Goal: Transaction & Acquisition: Subscribe to service/newsletter

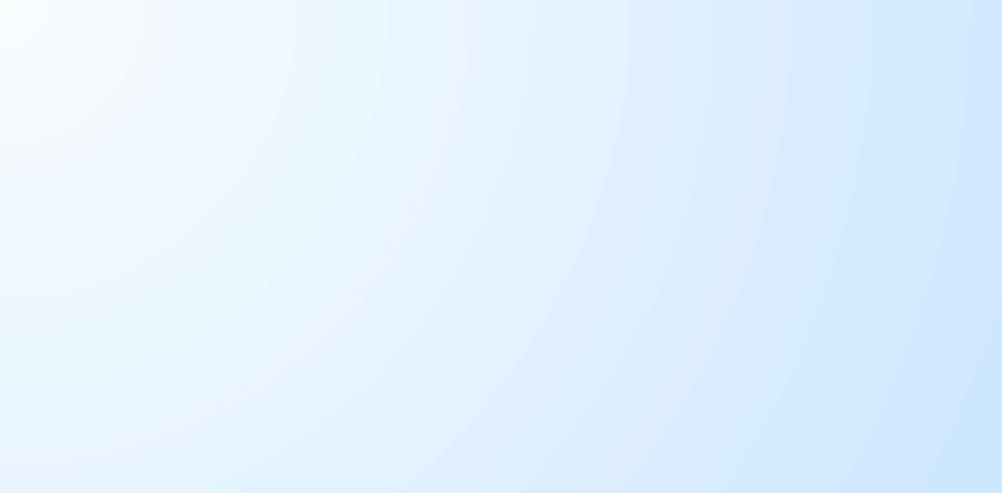
click at [112, 78] on body at bounding box center [501, 246] width 1002 height 493
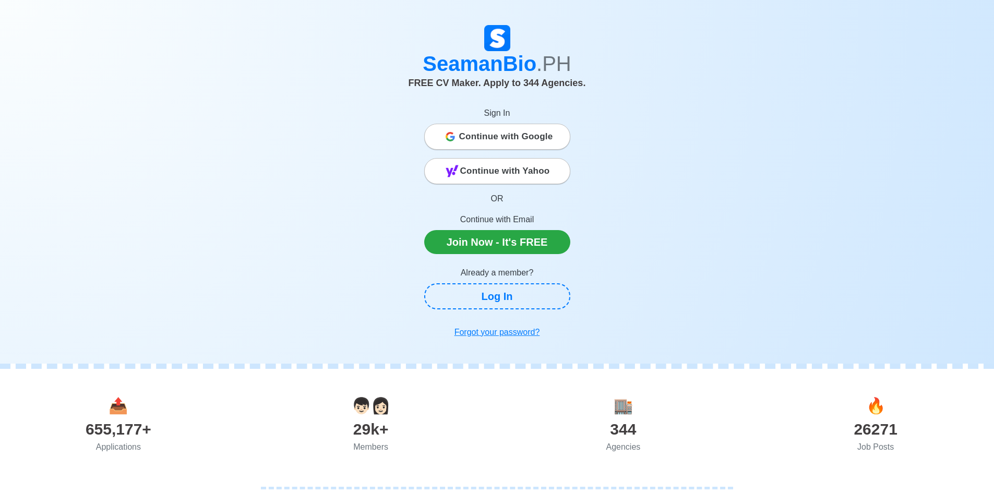
click at [637, 84] on div "FREE CV Maker. Apply to 344 Agencies." at bounding box center [497, 85] width 579 height 18
drag, startPoint x: 335, startPoint y: 330, endPoint x: 295, endPoint y: 467, distance: 142.4
click at [367, 322] on div "SeamanBio .PH FREE CV Maker. Apply to 344 Agencies. Sign In Continue with Googl…" at bounding box center [497, 184] width 595 height 318
click at [74, 381] on div at bounding box center [497, 377] width 994 height 26
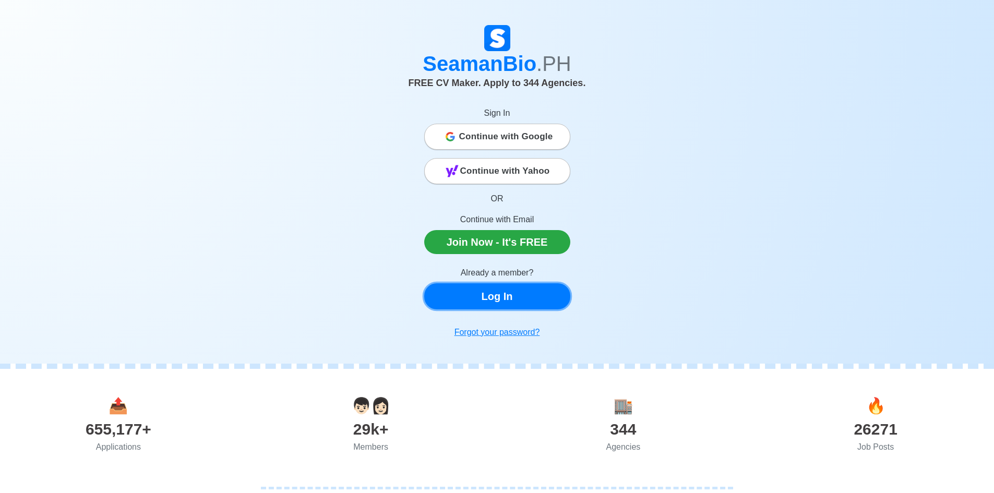
click at [479, 303] on link "Log In" at bounding box center [497, 296] width 146 height 26
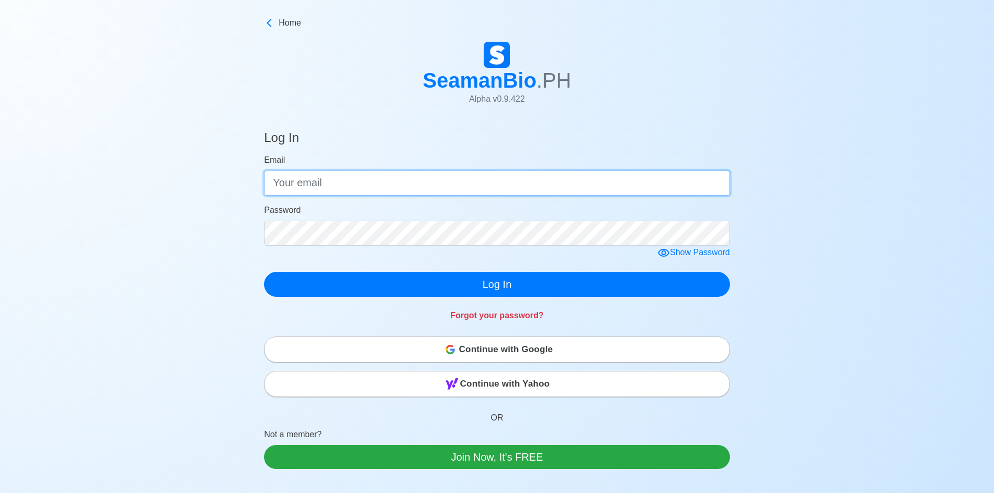
click at [343, 176] on input "Email" at bounding box center [497, 183] width 466 height 25
click at [133, 205] on div "Log In Email Password Show Password Log In Forgot your password? Continue with …" at bounding box center [497, 371] width 994 height 506
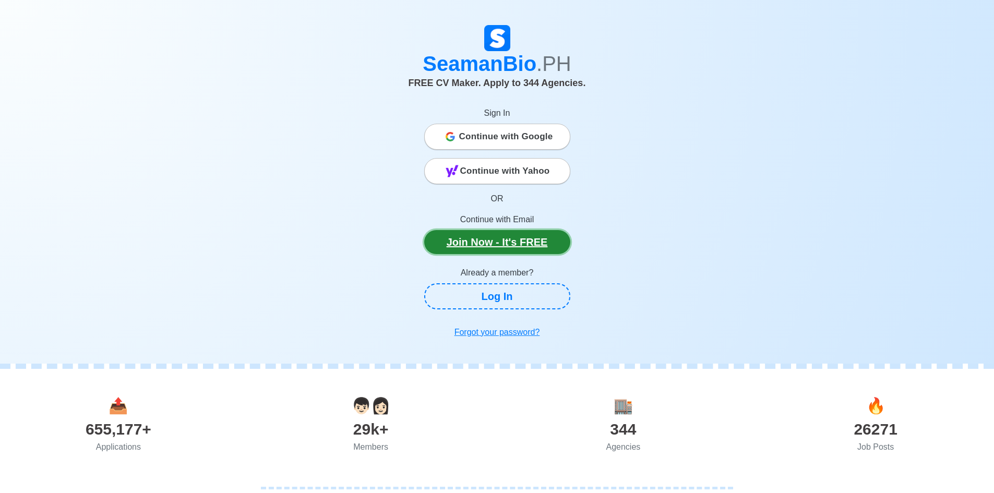
click at [489, 246] on link "Join Now - It's FREE" at bounding box center [497, 242] width 146 height 24
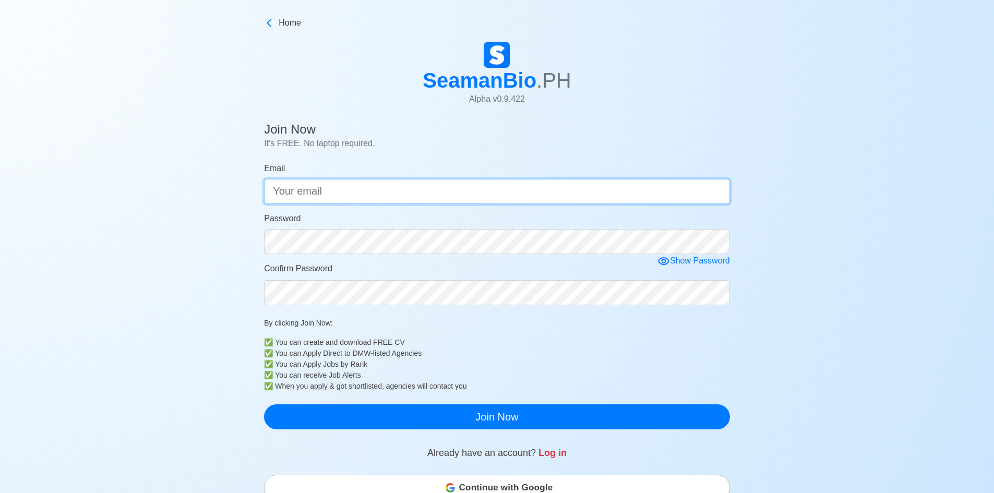
click at [326, 194] on input "Email" at bounding box center [497, 191] width 466 height 25
click at [197, 204] on div "Join Now It's FREE. No laptop required. Email Password Show Password Confirm Pa…" at bounding box center [497, 413] width 994 height 591
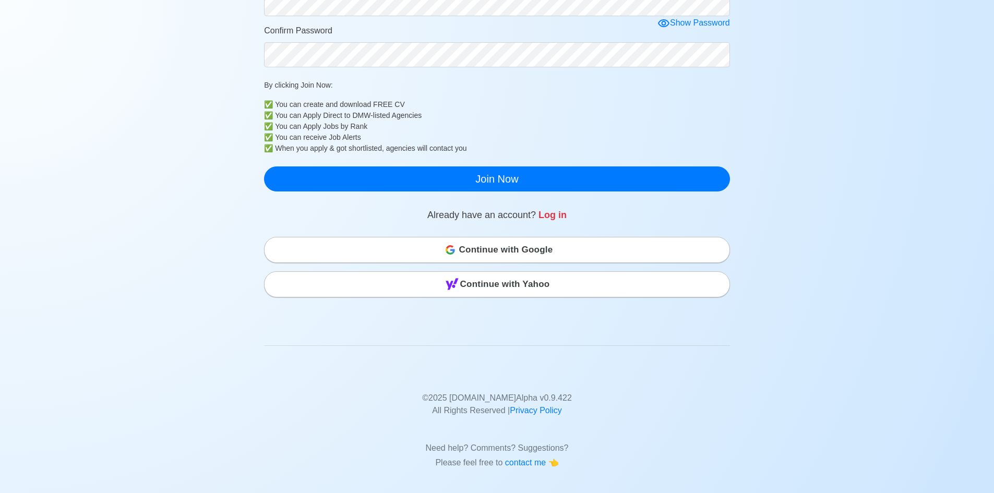
scroll to position [242, 0]
